Goal: Browse casually

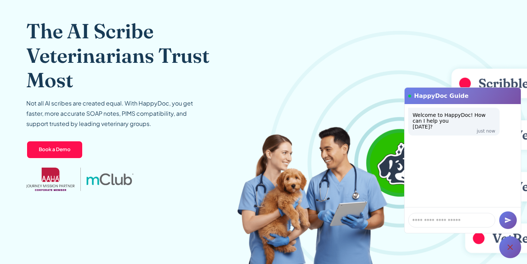
scroll to position [67, 0]
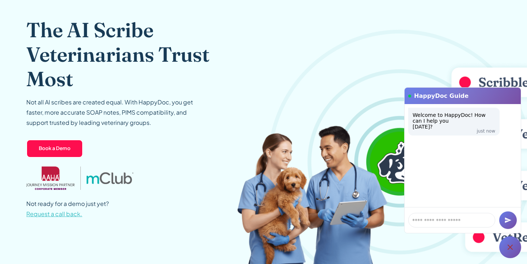
click at [513, 248] on icon at bounding box center [510, 247] width 9 height 9
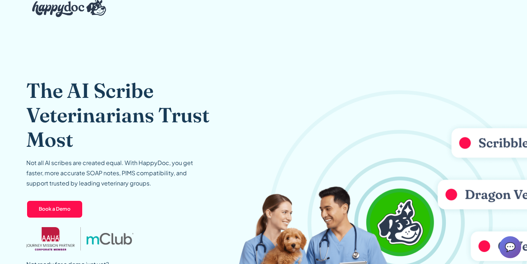
scroll to position [0, 0]
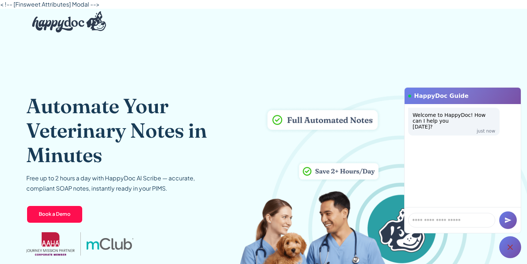
click at [510, 245] on icon at bounding box center [510, 247] width 9 height 9
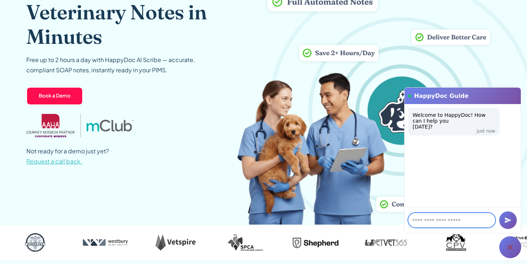
scroll to position [197, 0]
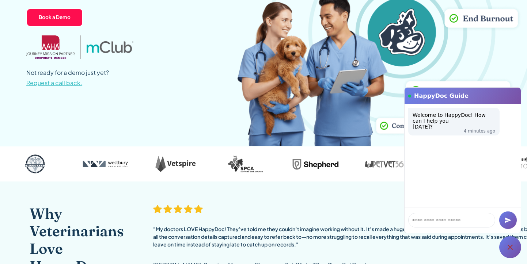
click at [450, 41] on img at bounding box center [382, 19] width 290 height 255
